Goal: Task Accomplishment & Management: Use online tool/utility

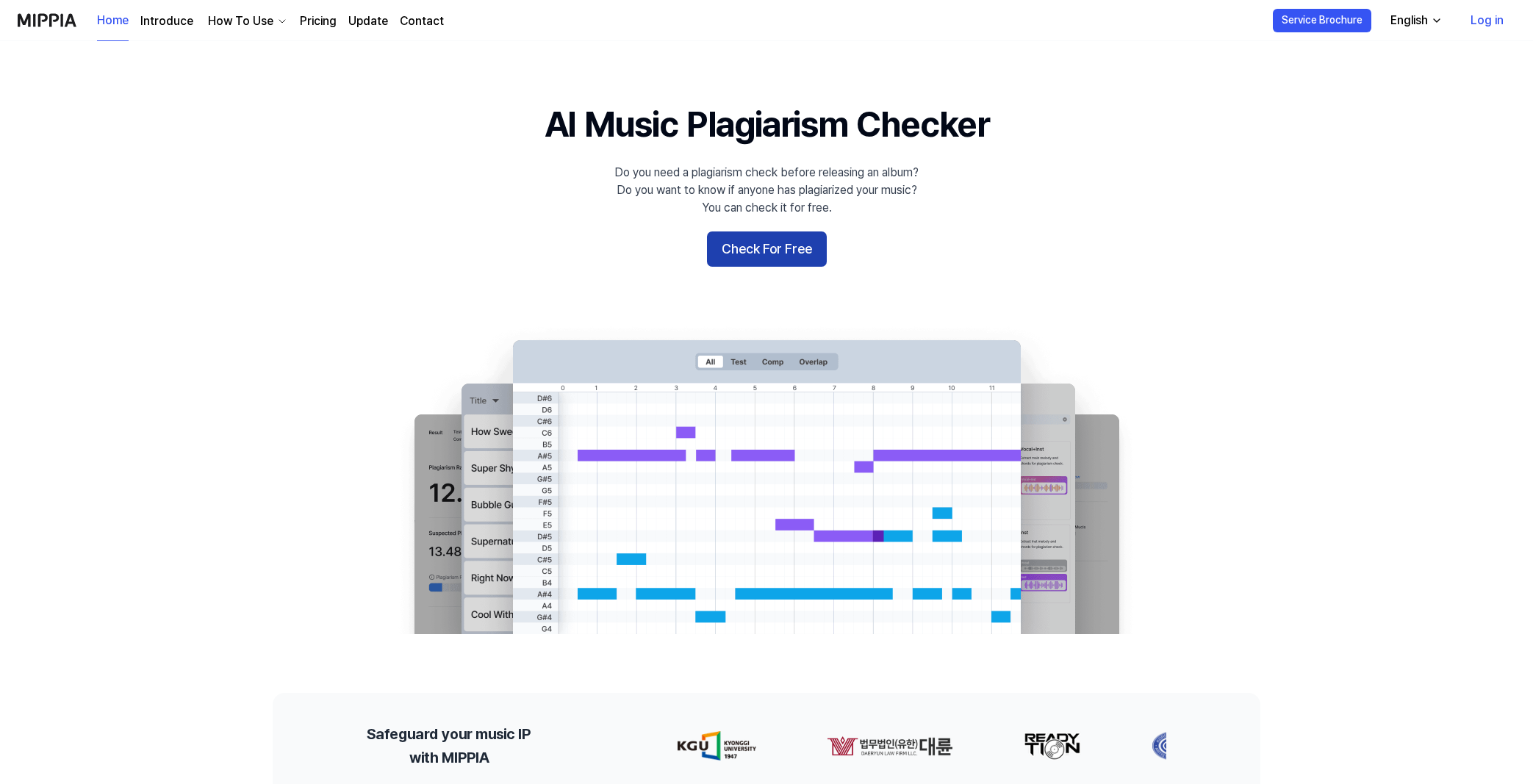
click at [788, 254] on button "Check For Free" at bounding box center [766, 249] width 120 height 35
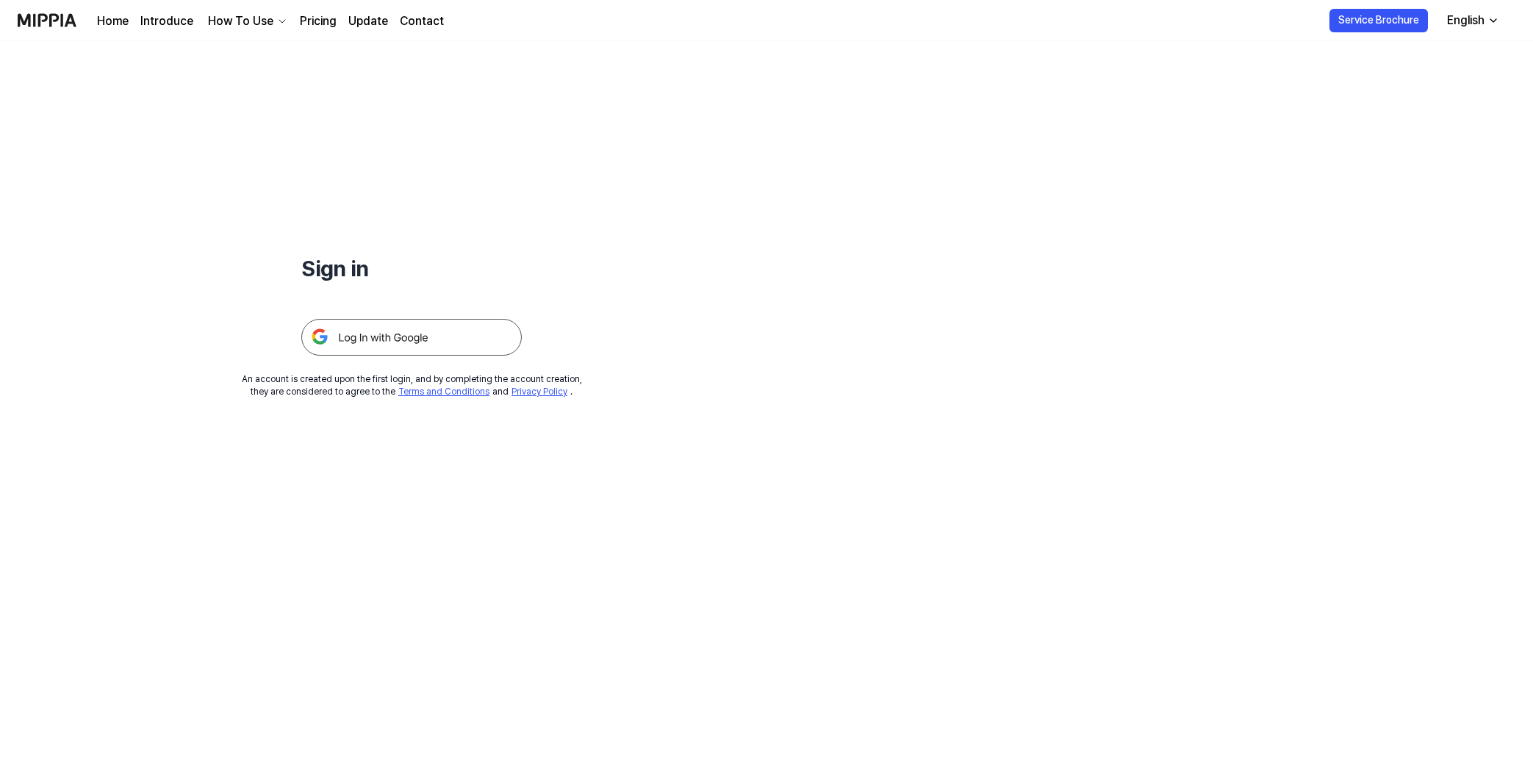
click at [376, 340] on img at bounding box center [411, 337] width 220 height 37
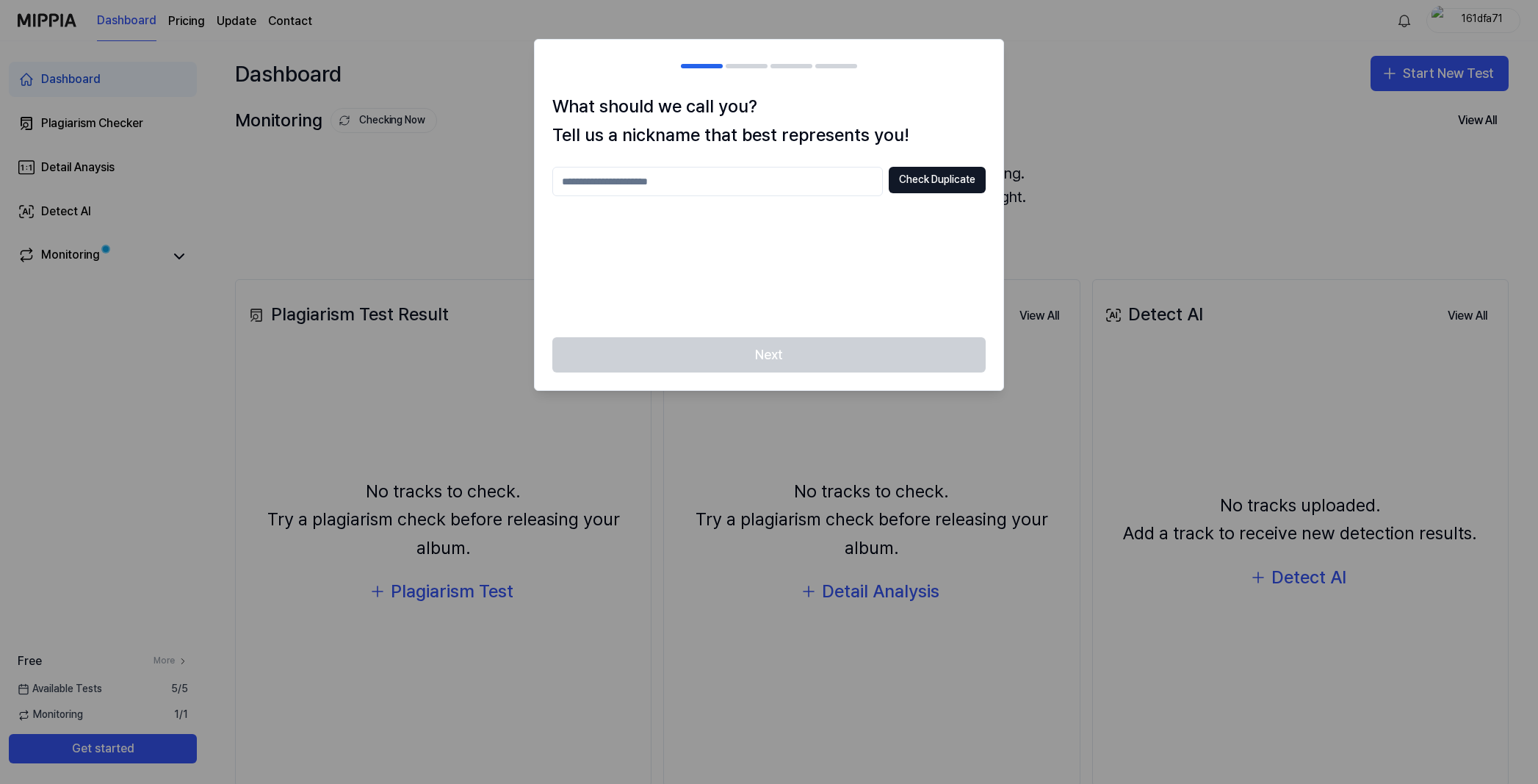
click at [622, 186] on input "text" at bounding box center [718, 181] width 331 height 29
type input "*"
type input "*****"
click at [749, 287] on div "***** Check Duplicate" at bounding box center [769, 243] width 433 height 152
click at [970, 181] on button "Check Duplicate" at bounding box center [937, 180] width 97 height 26
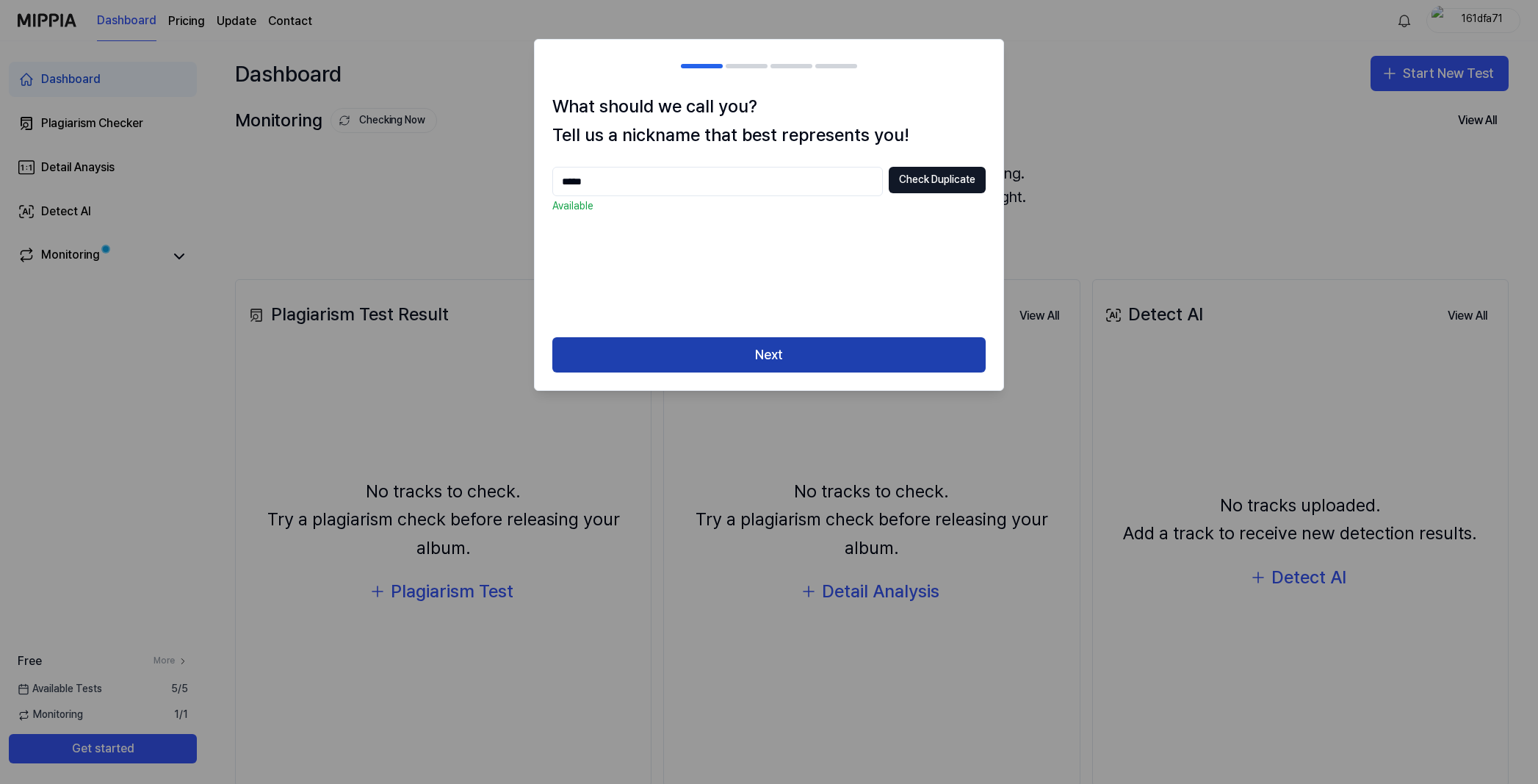
click at [798, 349] on button "Next" at bounding box center [769, 355] width 433 height 35
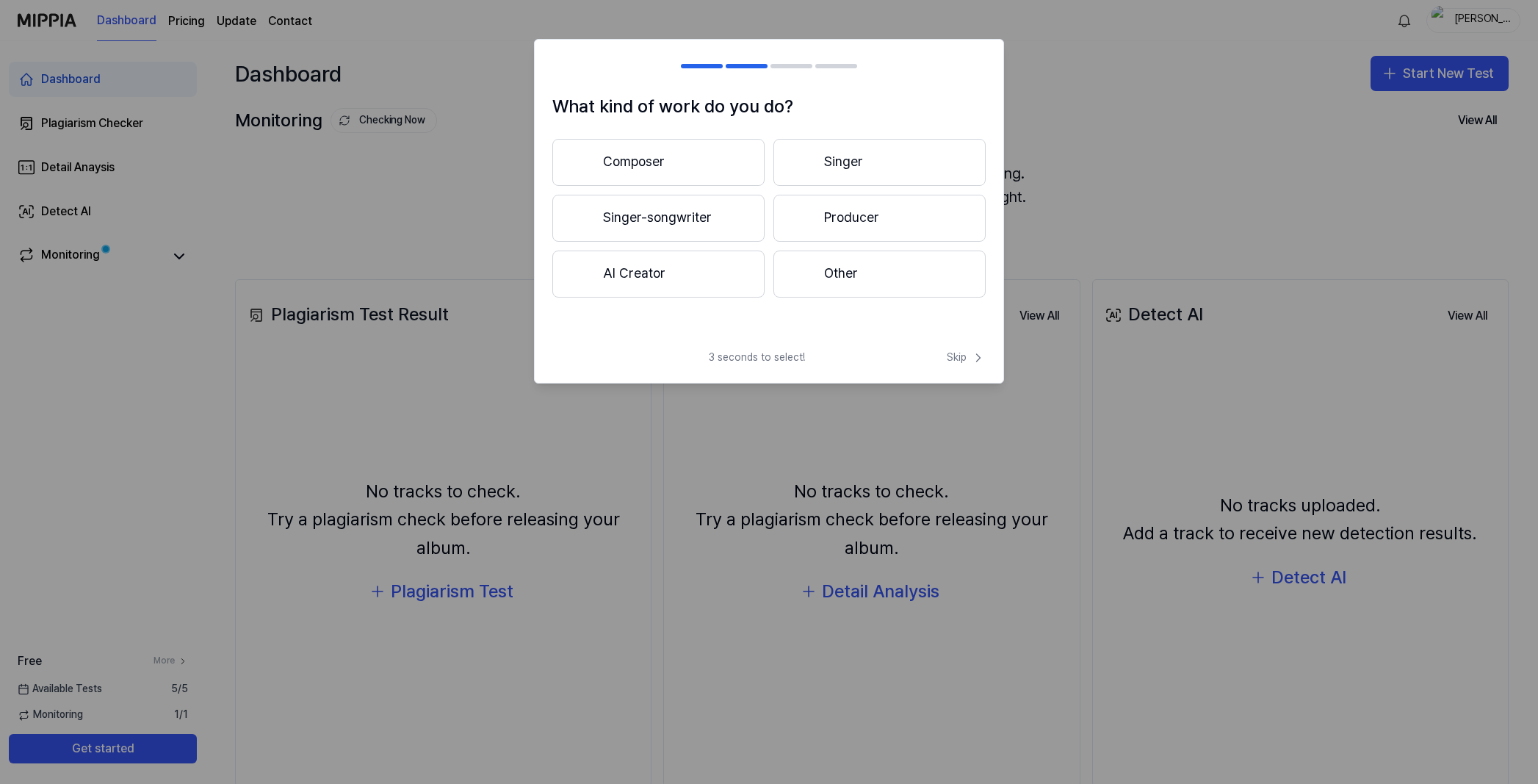
click at [654, 159] on button "Composer" at bounding box center [658, 162] width 212 height 47
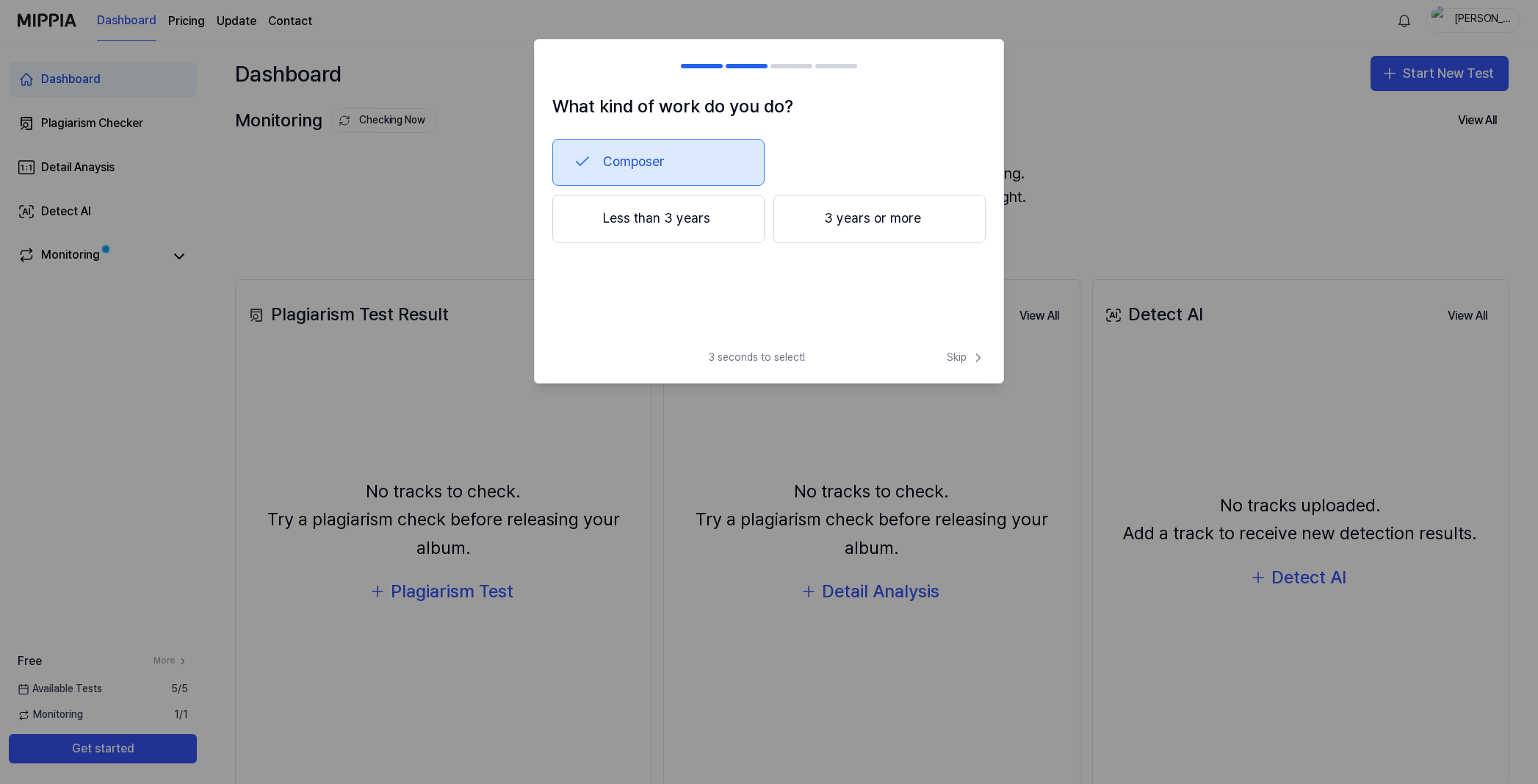
click at [704, 214] on button "Less than 3 years" at bounding box center [658, 219] width 212 height 48
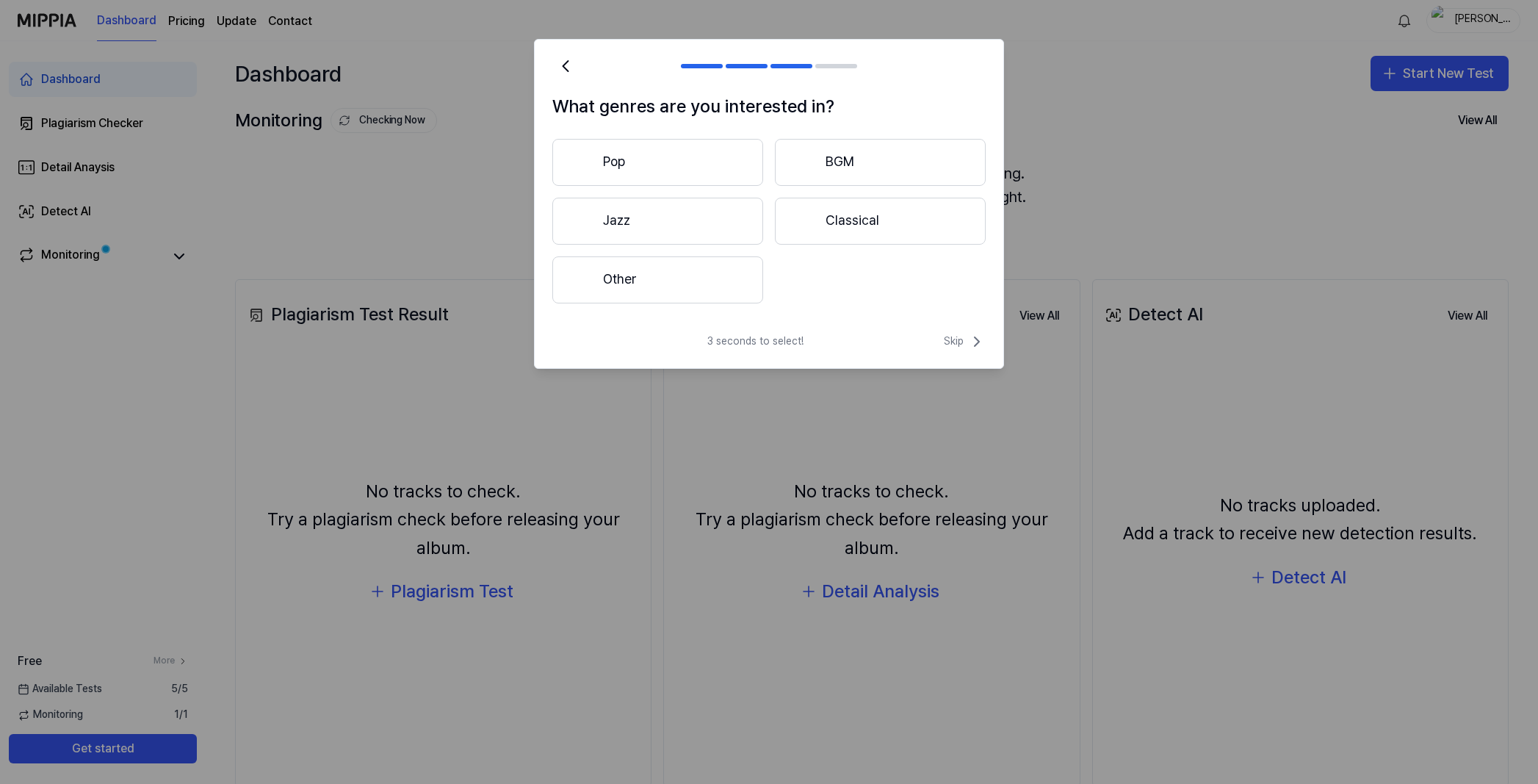
click at [646, 284] on button "Other" at bounding box center [657, 280] width 211 height 47
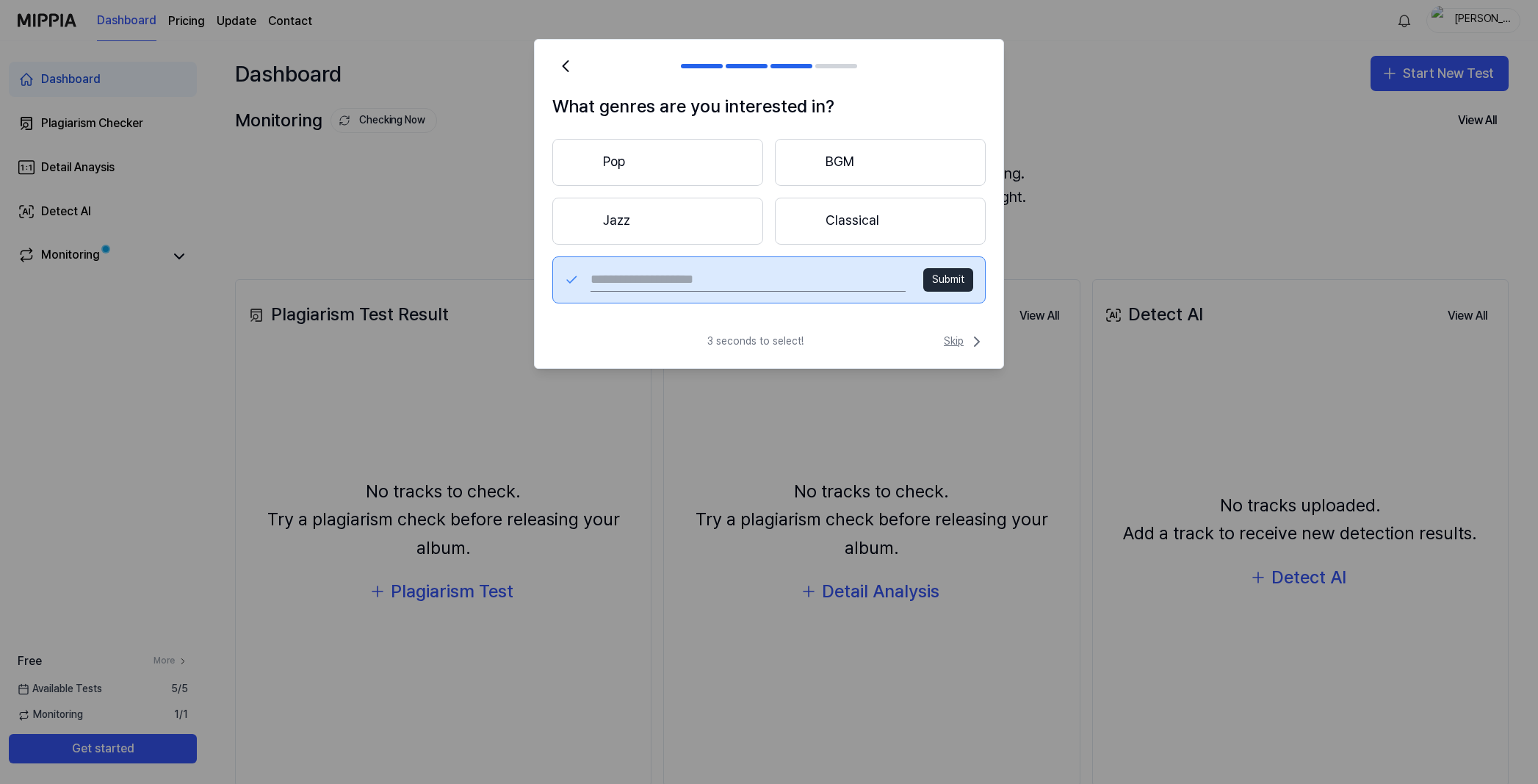
click at [950, 343] on span "Skip" at bounding box center [964, 341] width 42 height 17
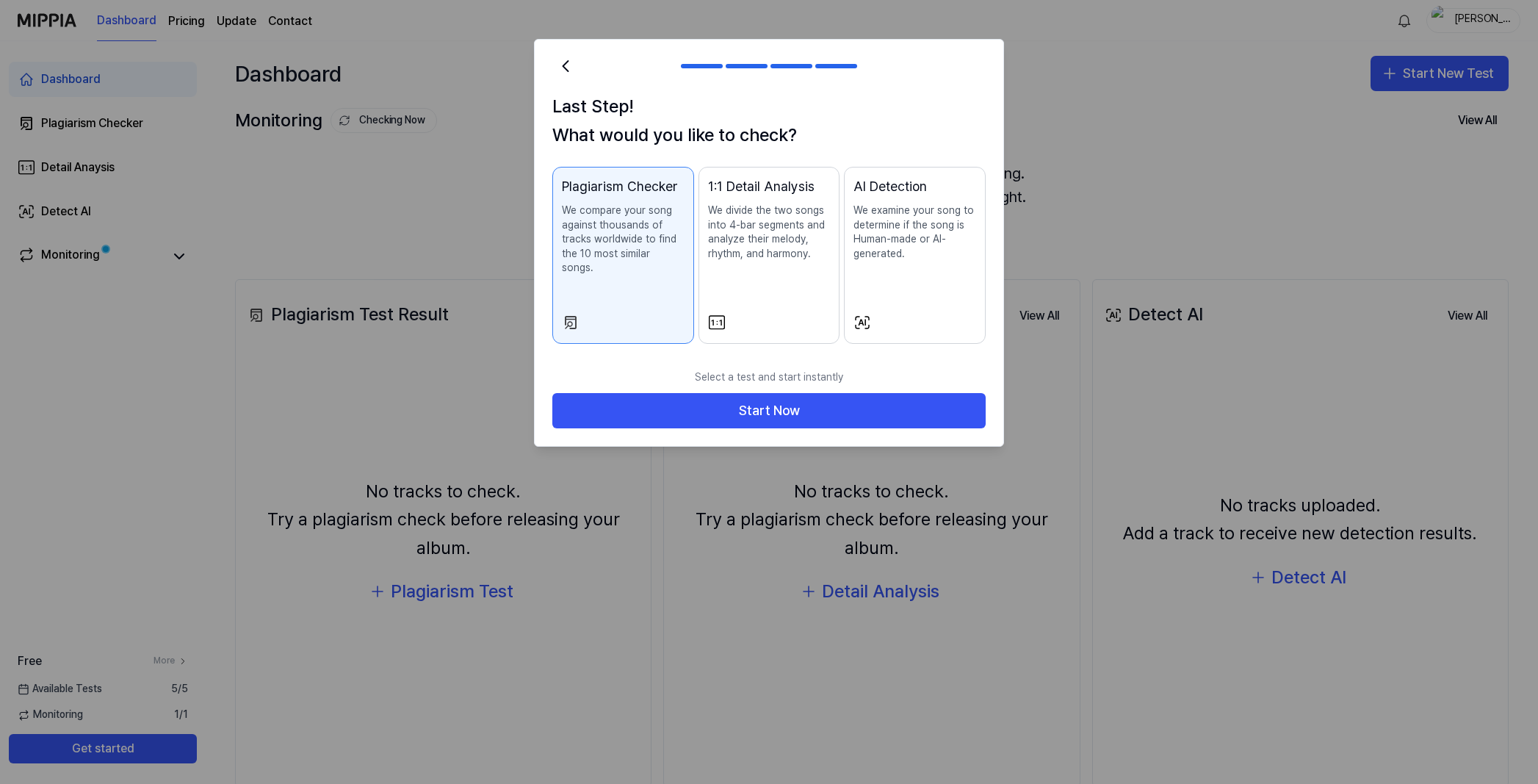
click at [635, 214] on p "We compare your song against thousands of tracks worldwide to find the 10 most …" at bounding box center [623, 239] width 123 height 72
click at [730, 212] on p "We divide the two songs into 4-bar segments and analyze their melody, rhythm, a…" at bounding box center [769, 232] width 123 height 57
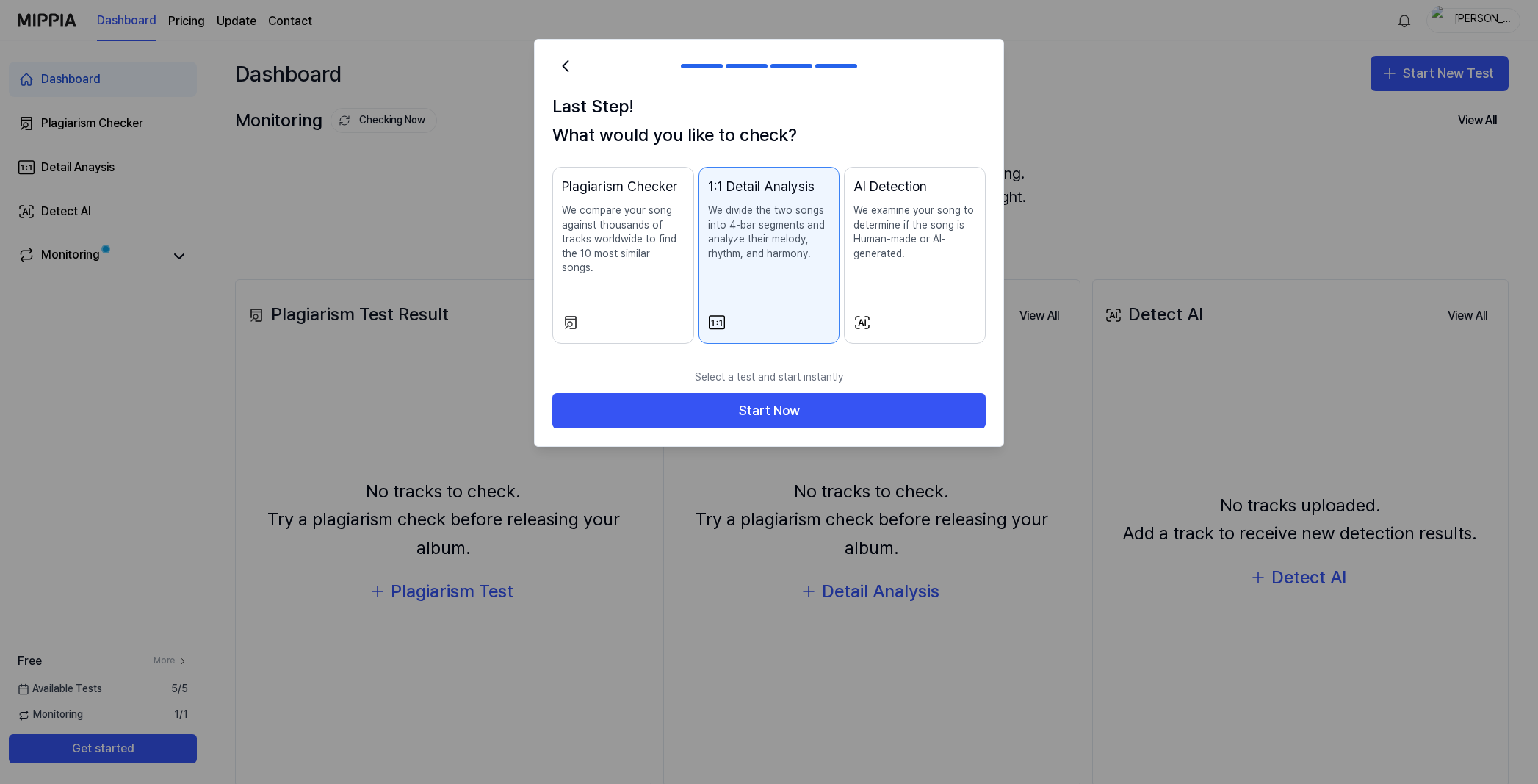
click at [635, 221] on p "We compare your song against thousands of tracks worldwide to find the 10 most …" at bounding box center [623, 239] width 123 height 72
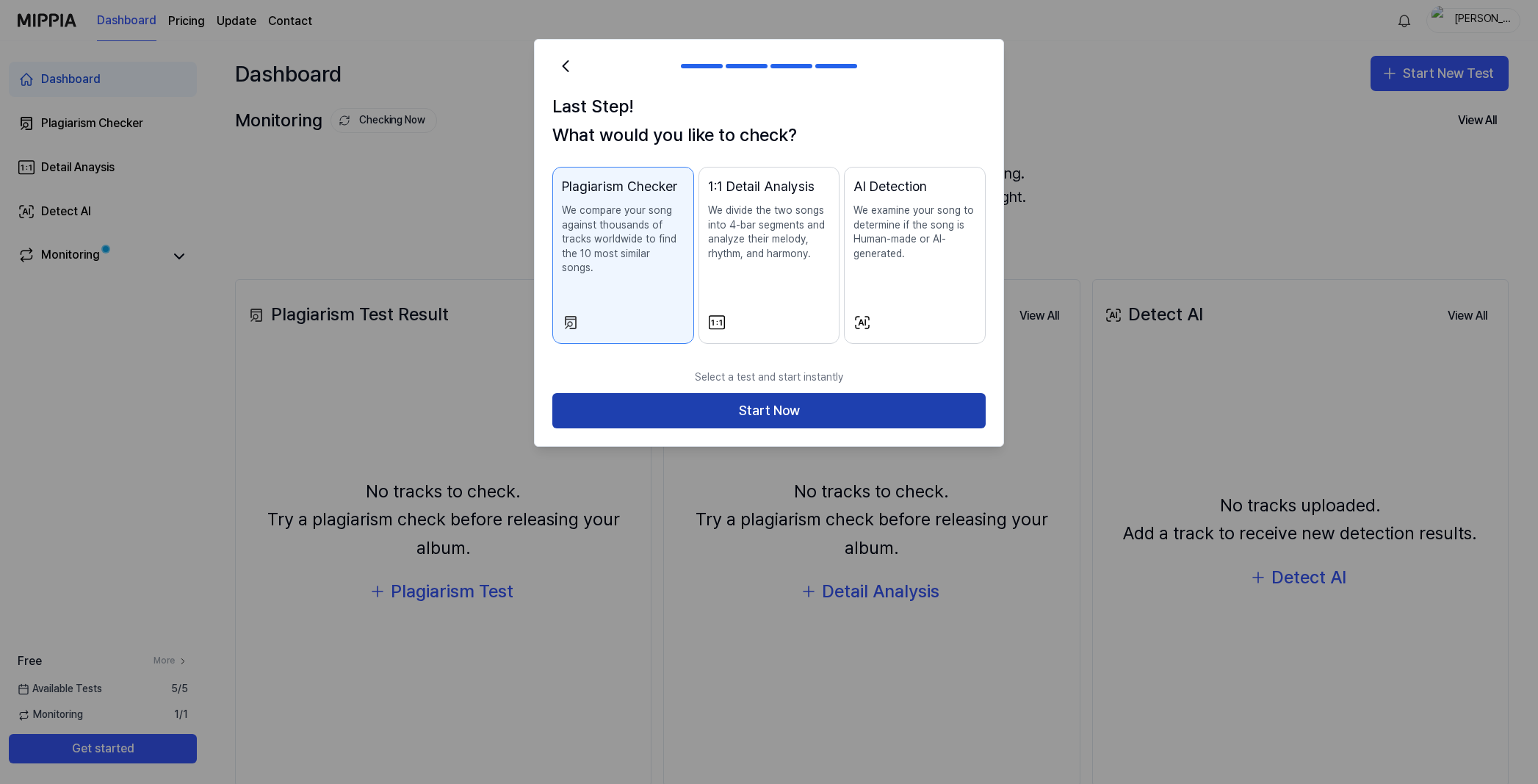
click at [715, 401] on button "Start Now" at bounding box center [769, 410] width 433 height 35
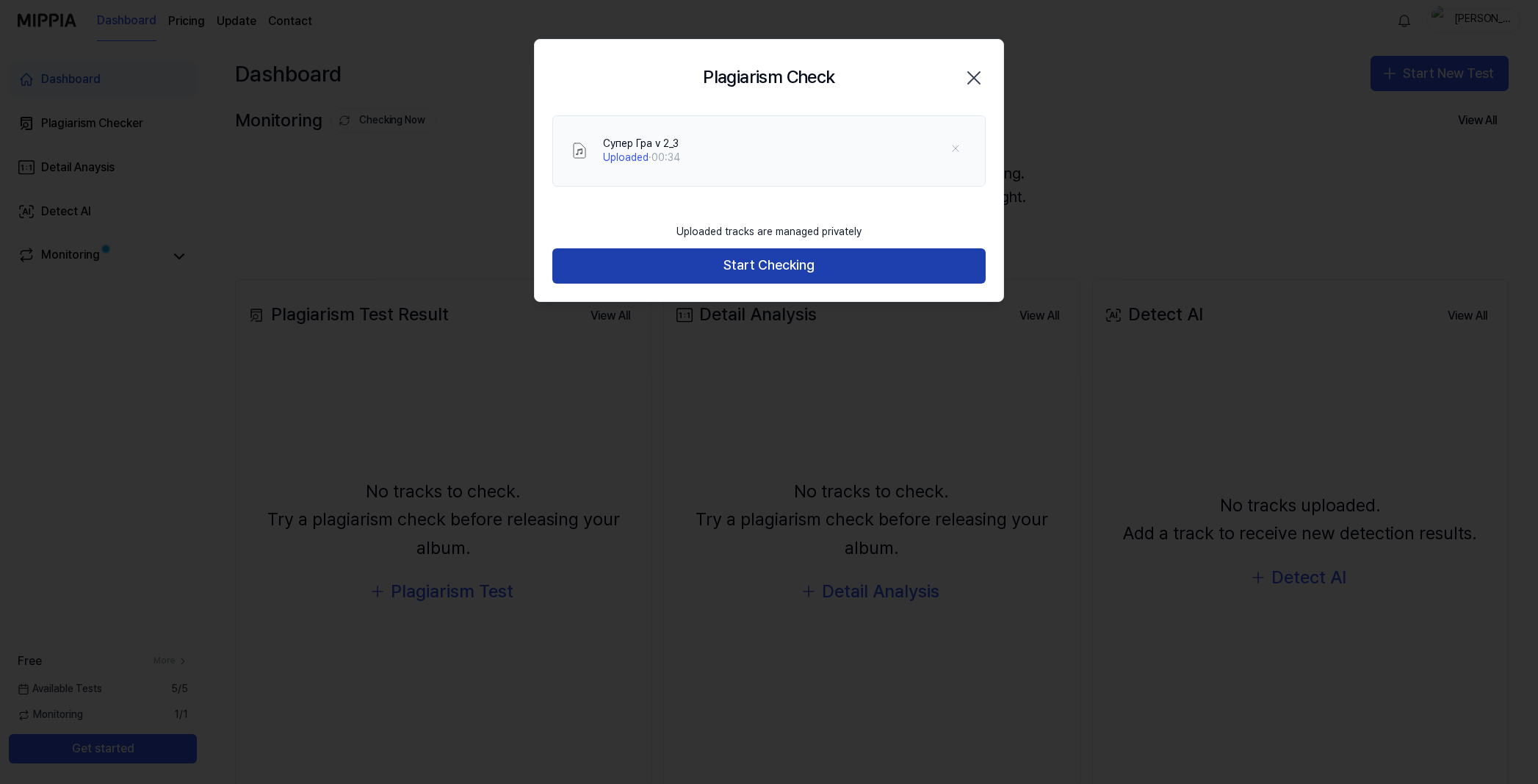
click at [751, 269] on button "Start Checking" at bounding box center [769, 266] width 433 height 35
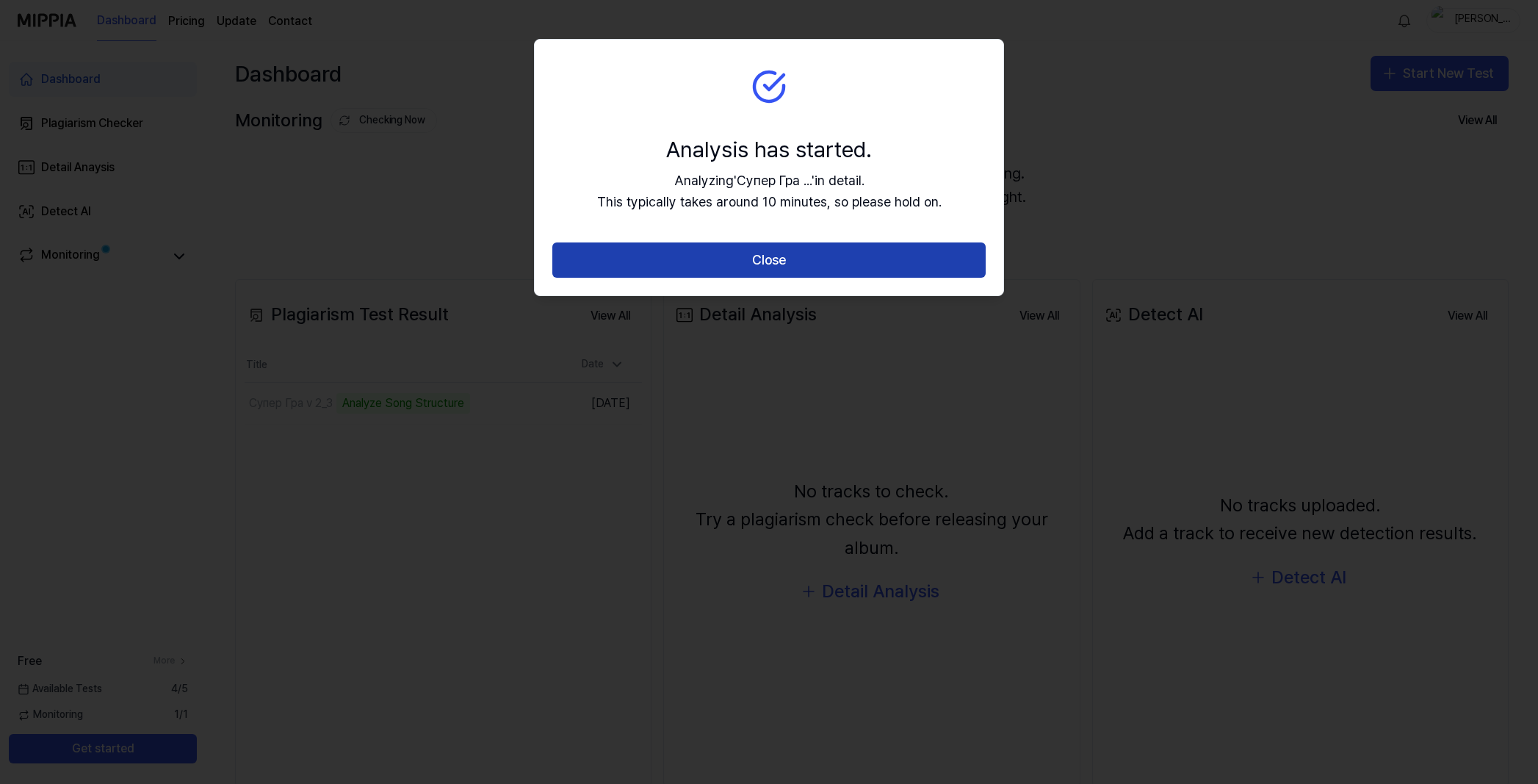
click at [738, 255] on button "Close" at bounding box center [769, 260] width 433 height 35
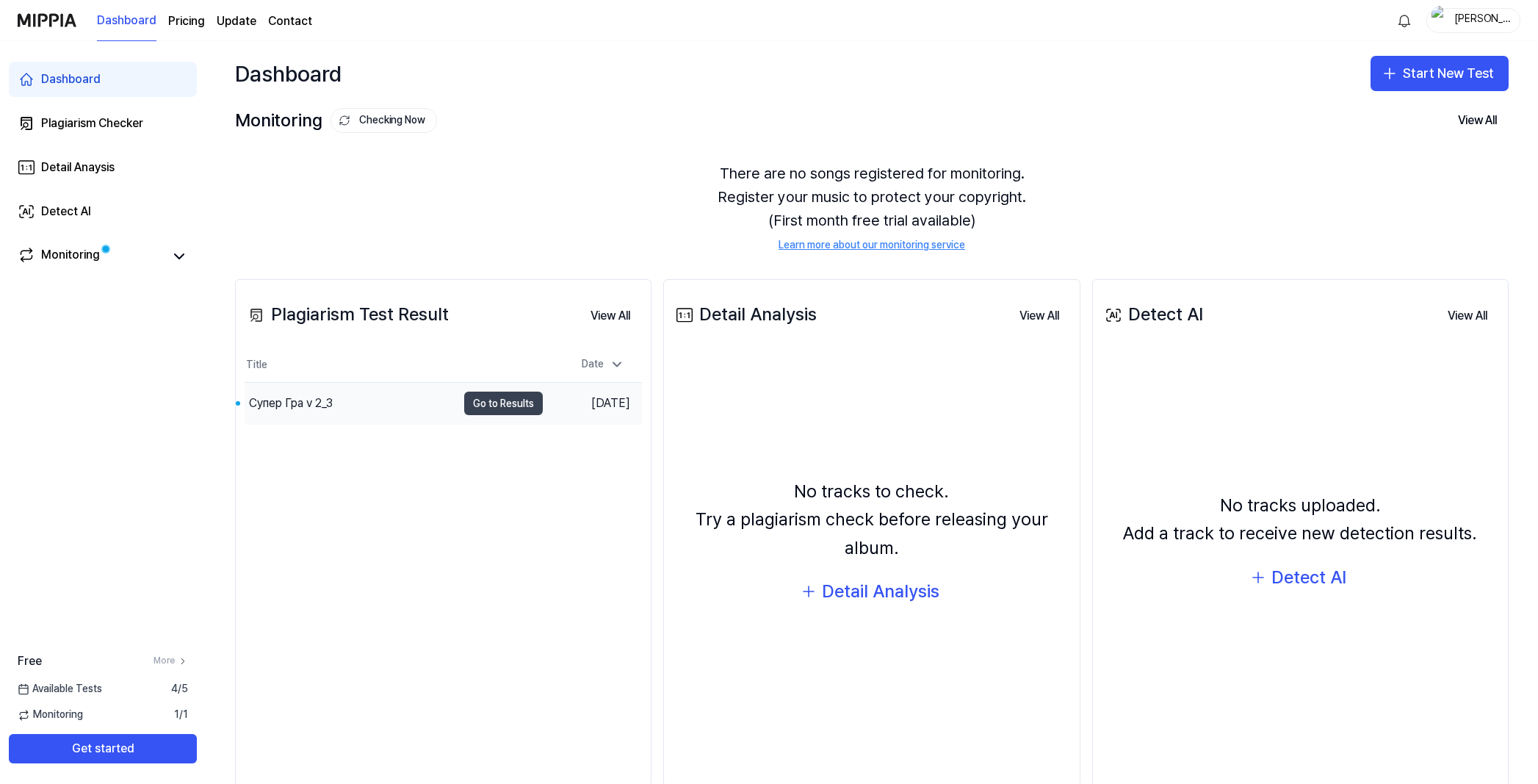
click at [511, 402] on button "Go to Results" at bounding box center [503, 403] width 78 height 23
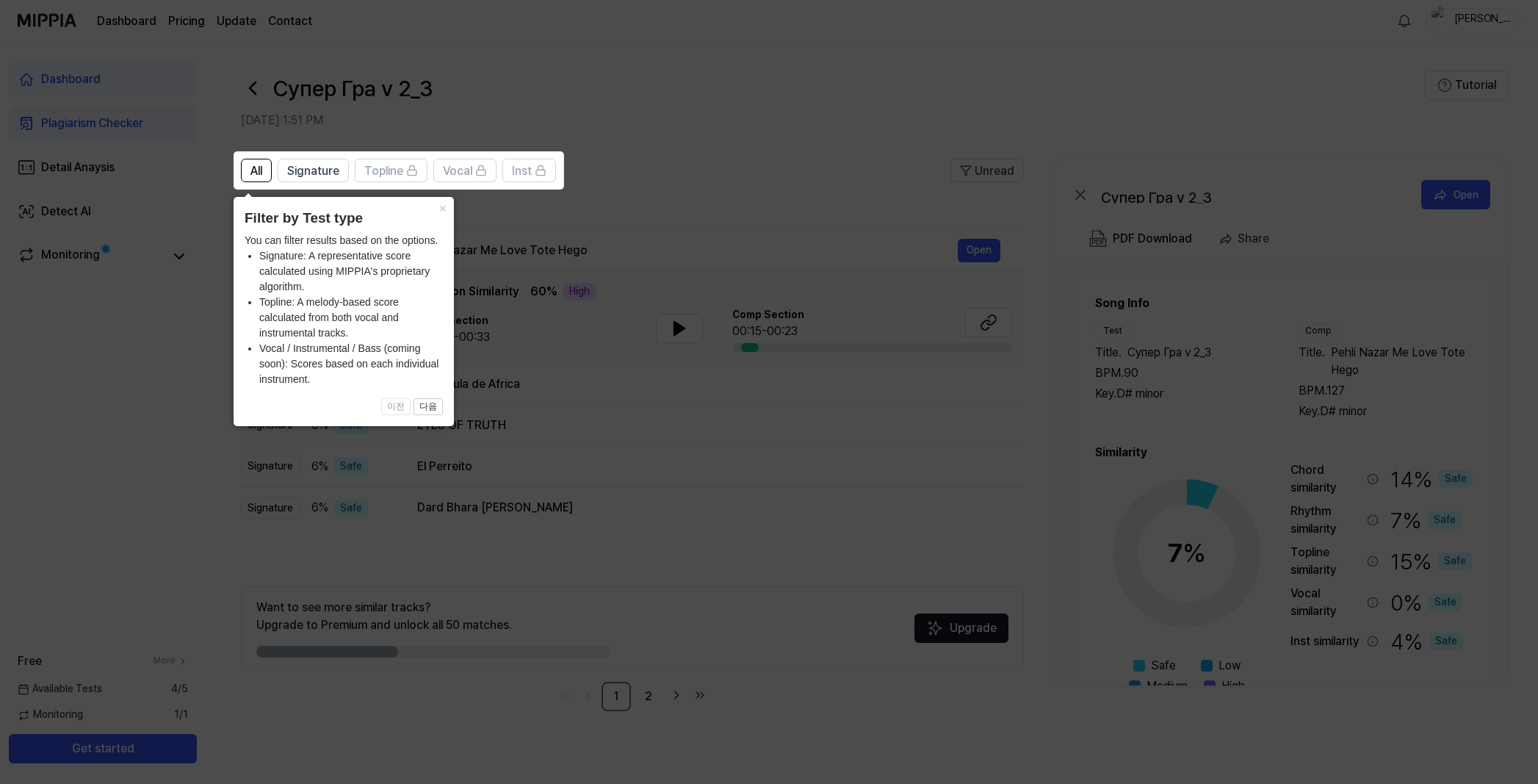
click at [575, 431] on icon at bounding box center [769, 392] width 1538 height 784
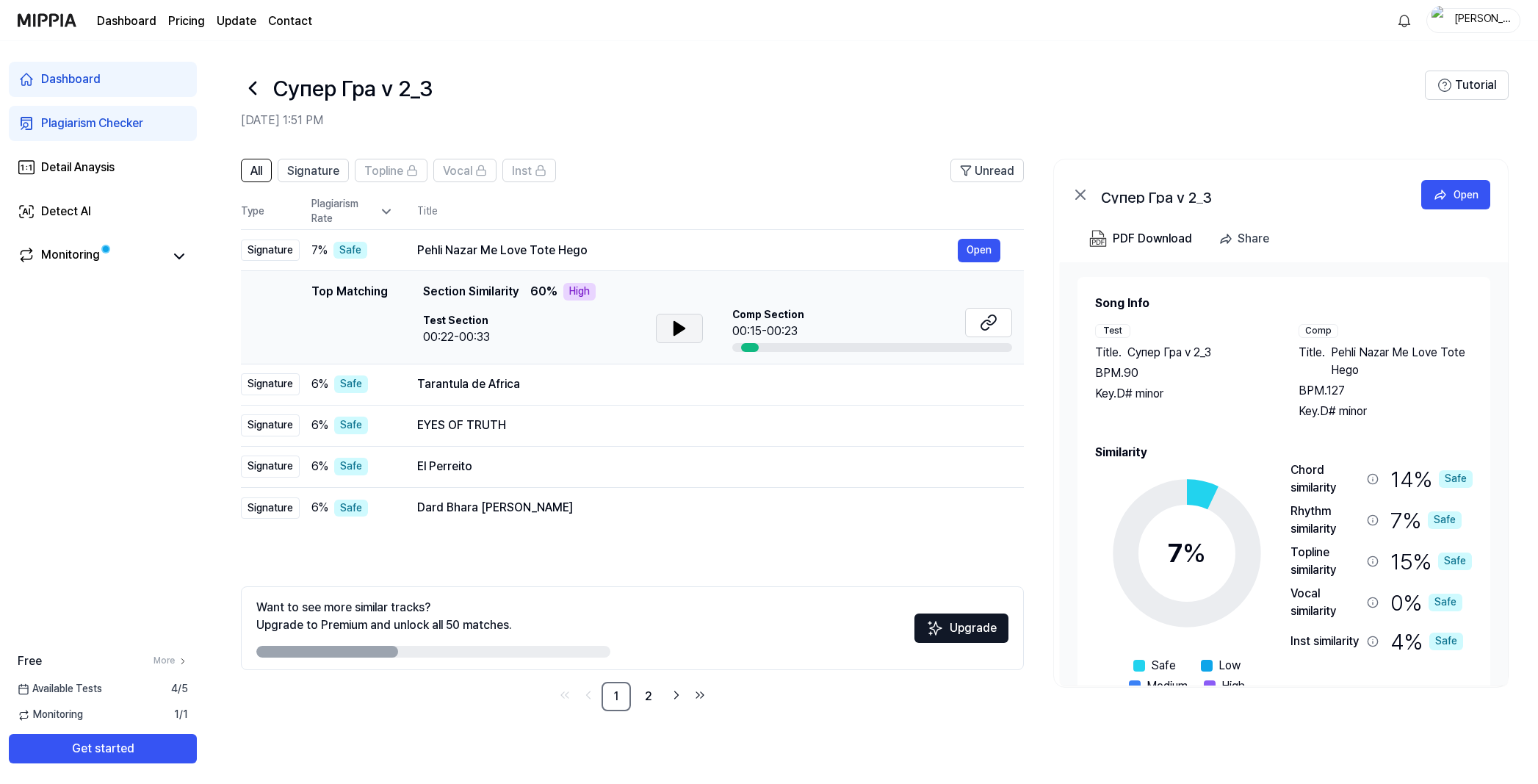
click at [675, 331] on icon at bounding box center [680, 328] width 11 height 14
click at [681, 329] on icon at bounding box center [682, 328] width 3 height 12
click at [995, 327] on icon at bounding box center [989, 322] width 17 height 17
click at [969, 383] on button "Open" at bounding box center [979, 384] width 42 height 23
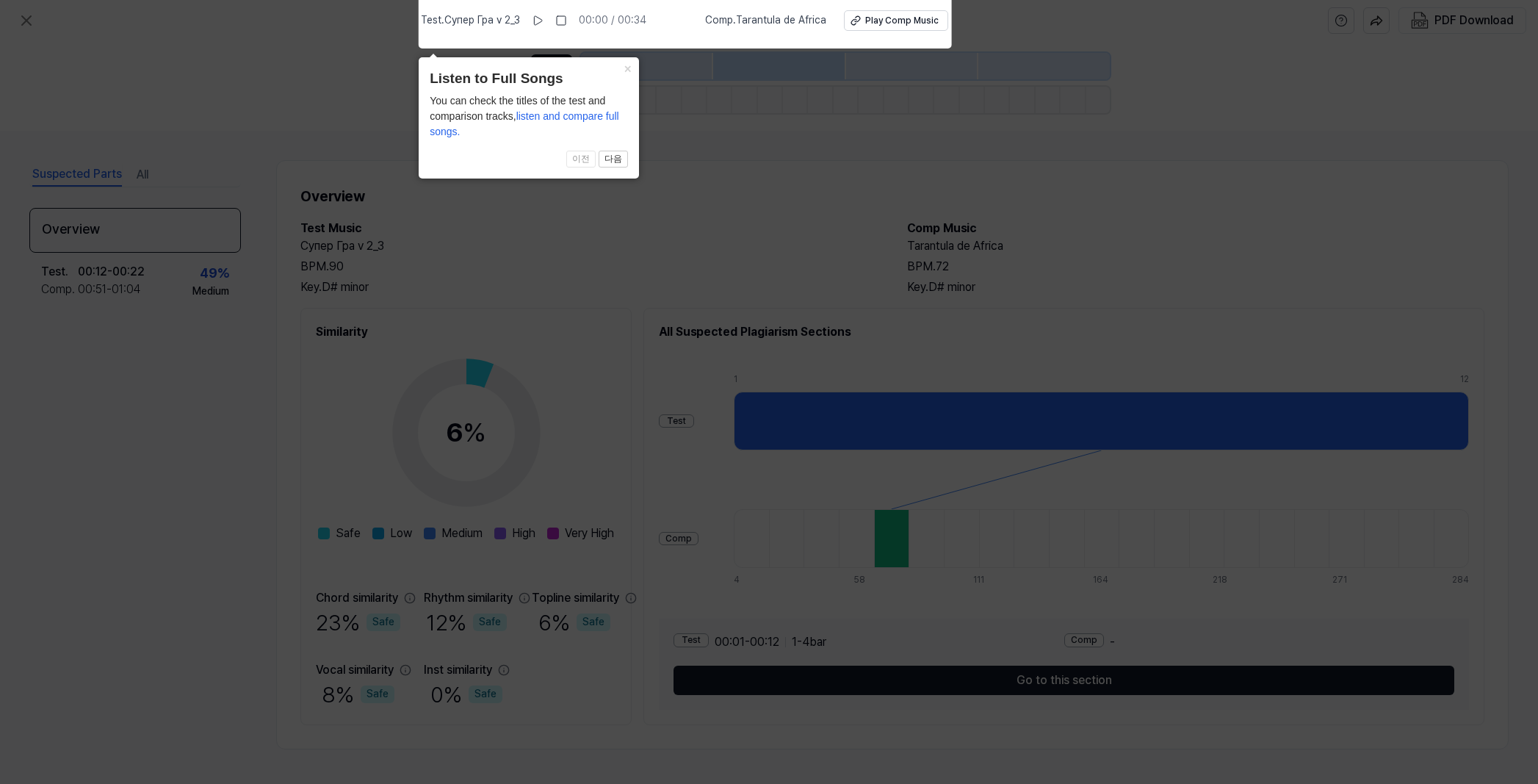
click at [1248, 286] on icon at bounding box center [769, 388] width 1538 height 791
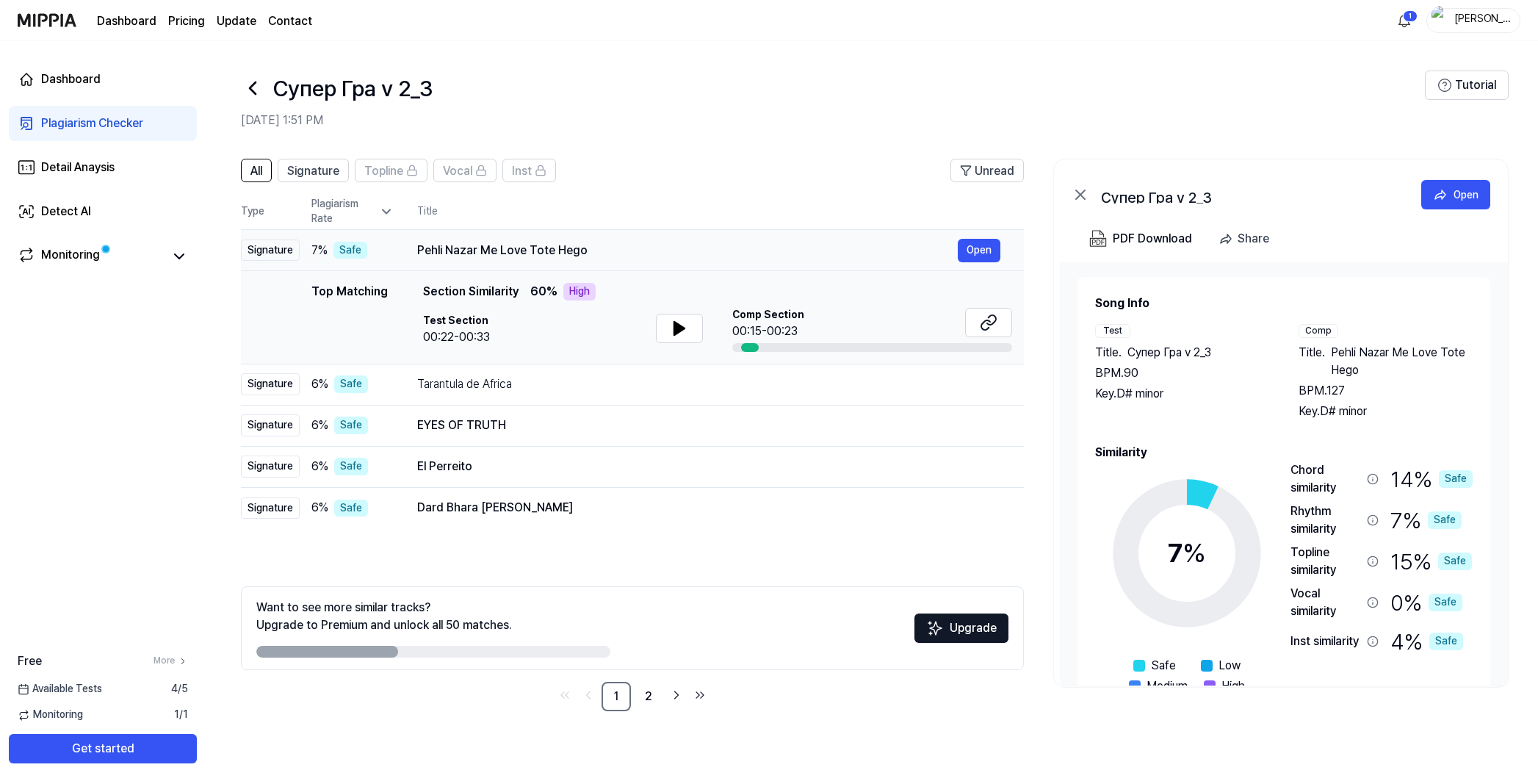
drag, startPoint x: 596, startPoint y: 243, endPoint x: 430, endPoint y: 252, distance: 166.2
click at [439, 252] on div "Pehli Nazar Me Love Tote Hego" at bounding box center [687, 250] width 540 height 17
drag, startPoint x: 417, startPoint y: 250, endPoint x: 583, endPoint y: 249, distance: 166.0
click at [583, 249] on div "Pehli Nazar Me Love Tote Hego" at bounding box center [687, 250] width 540 height 17
drag, startPoint x: 583, startPoint y: 249, endPoint x: 417, endPoint y: 254, distance: 166.1
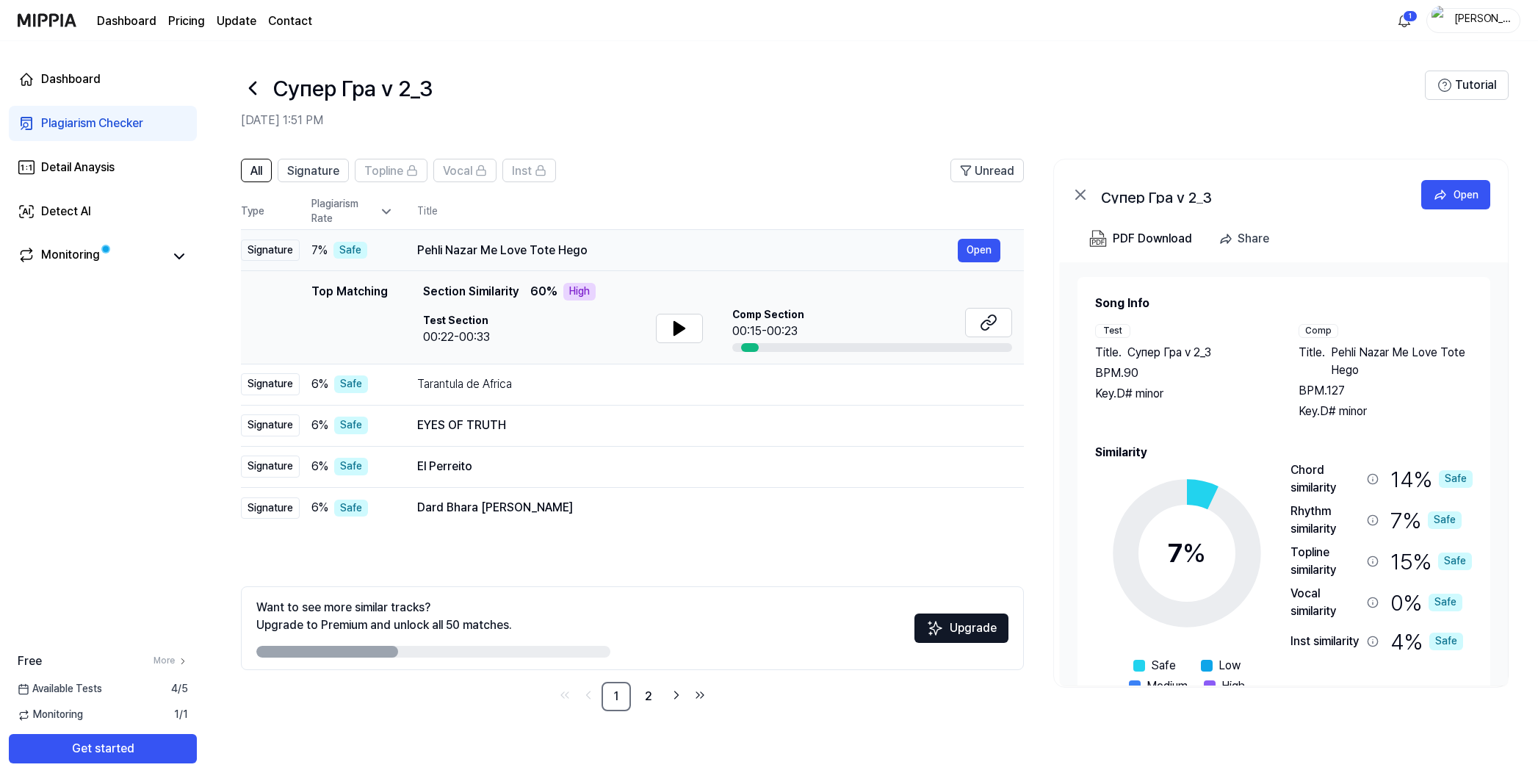
click at [424, 257] on div "Pehli Nazar Me Love Tote Hego" at bounding box center [687, 250] width 540 height 17
click at [729, 171] on header "All Signature Topline Vocal Inst Unread" at bounding box center [632, 176] width 783 height 35
click at [820, 177] on header "All Signature Topline Vocal Inst Unread" at bounding box center [632, 176] width 783 height 35
click at [982, 255] on button "Open" at bounding box center [979, 250] width 42 height 23
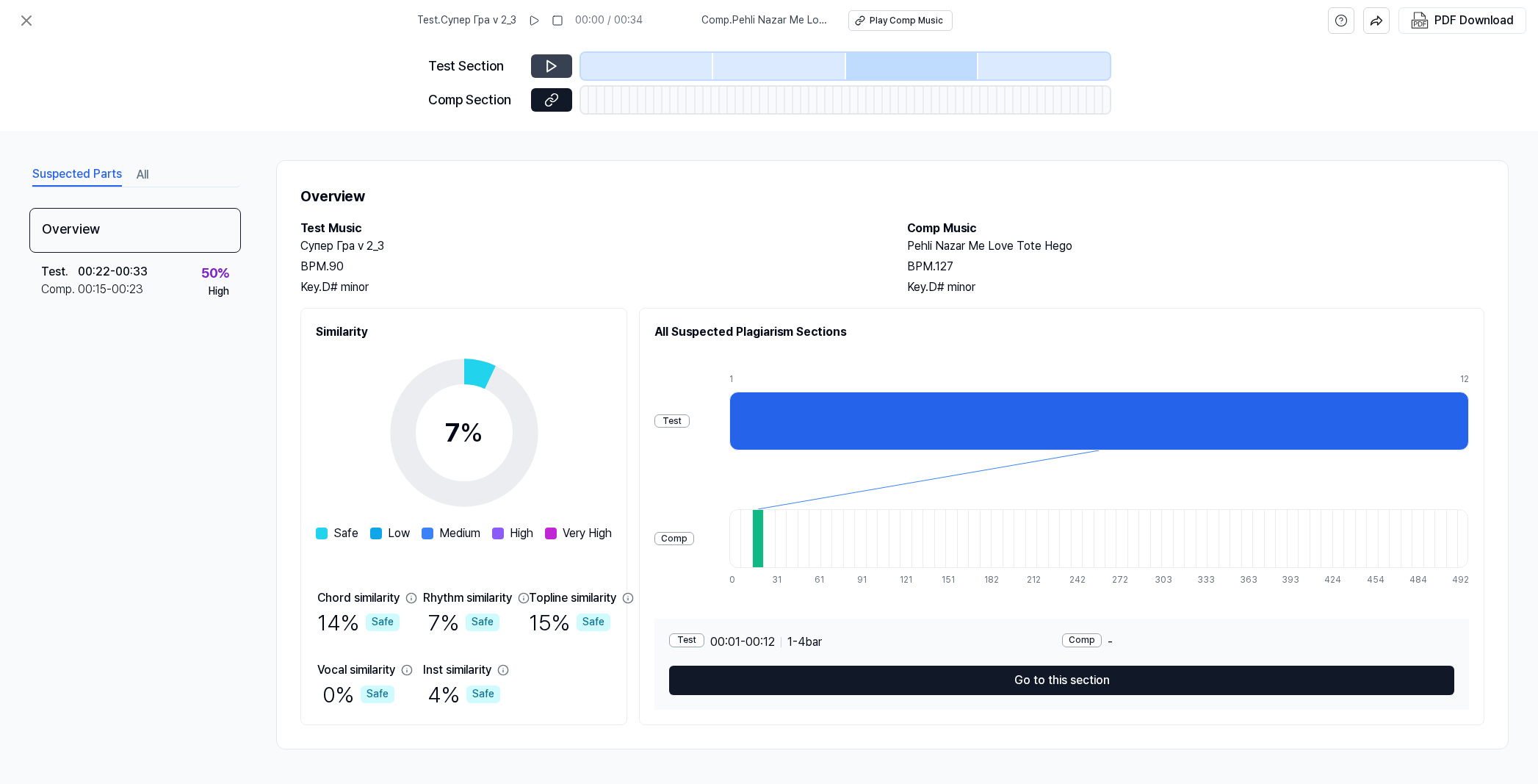
click at [543, 59] on button at bounding box center [552, 66] width 42 height 23
click at [562, 67] on button at bounding box center [552, 66] width 42 height 23
click at [540, 61] on button at bounding box center [552, 66] width 42 height 23
click at [552, 68] on icon at bounding box center [552, 66] width 9 height 11
click at [549, 102] on icon at bounding box center [551, 100] width 14 height 14
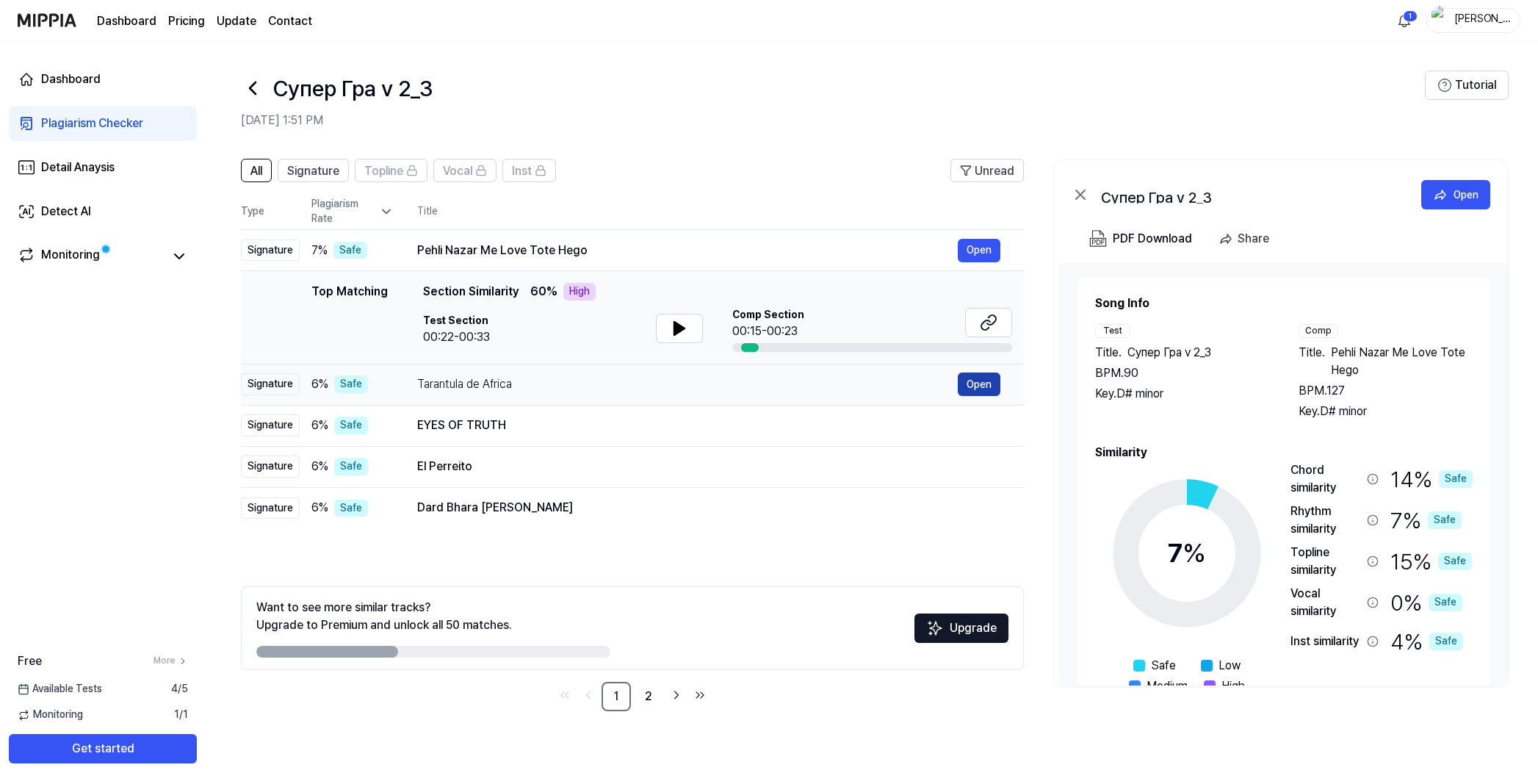
click at [981, 389] on button "Open" at bounding box center [979, 384] width 42 height 23
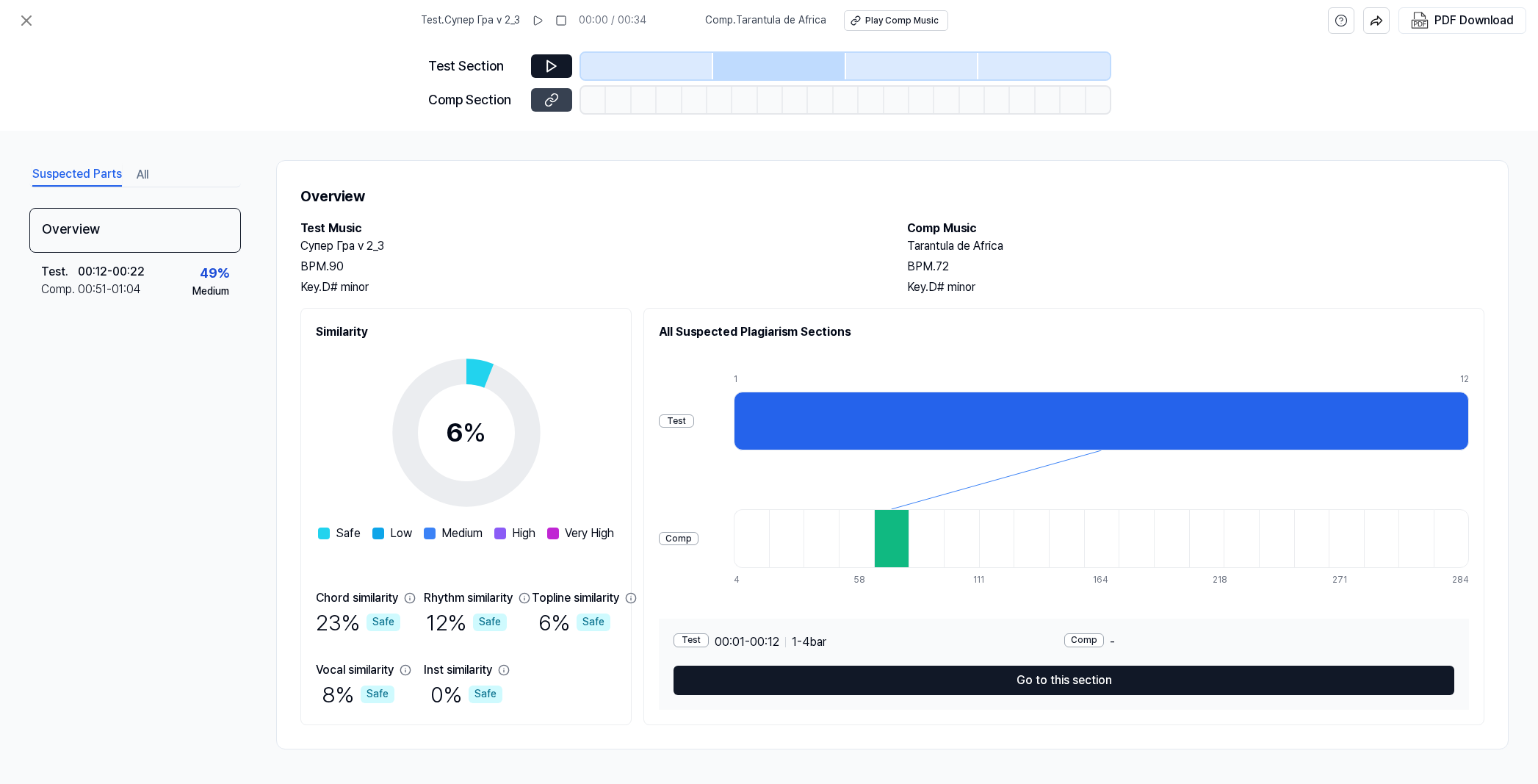
click at [559, 103] on button at bounding box center [552, 100] width 42 height 23
